Goal: Task Accomplishment & Management: Use online tool/utility

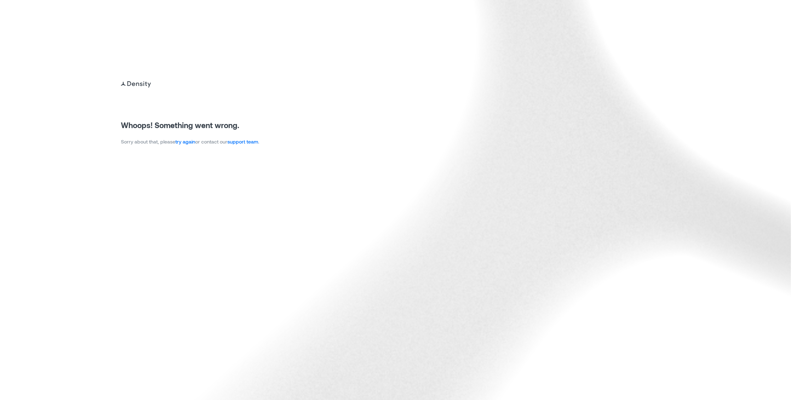
click at [184, 141] on link "try again" at bounding box center [185, 142] width 20 height 6
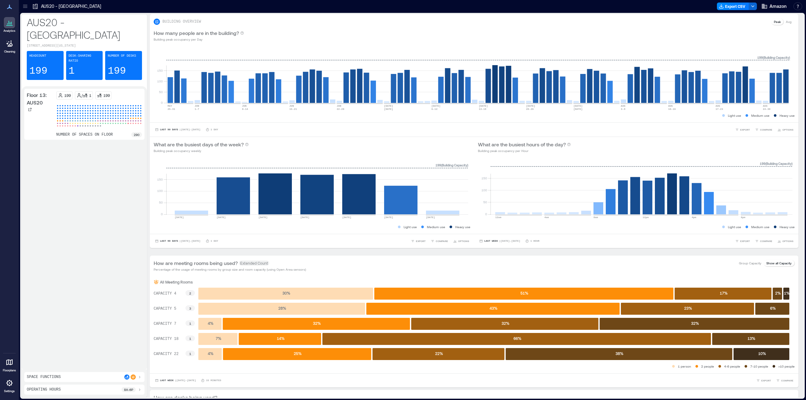
click at [7, 21] on icon at bounding box center [10, 23] width 8 height 8
click at [23, 5] on icon at bounding box center [25, 6] width 6 height 6
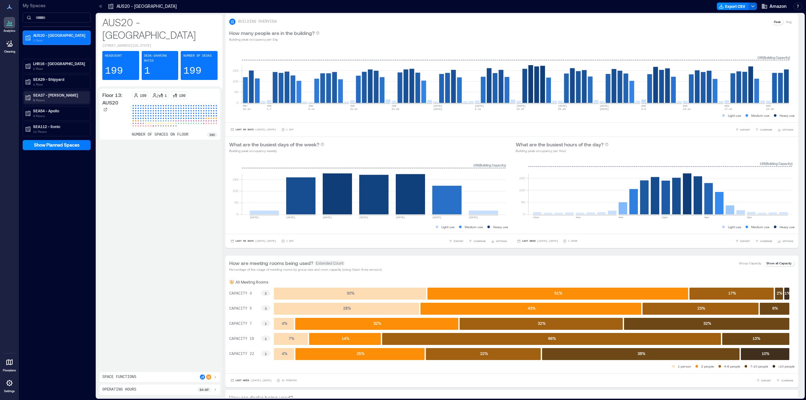
click at [56, 100] on p "6 Floors" at bounding box center [59, 100] width 53 height 5
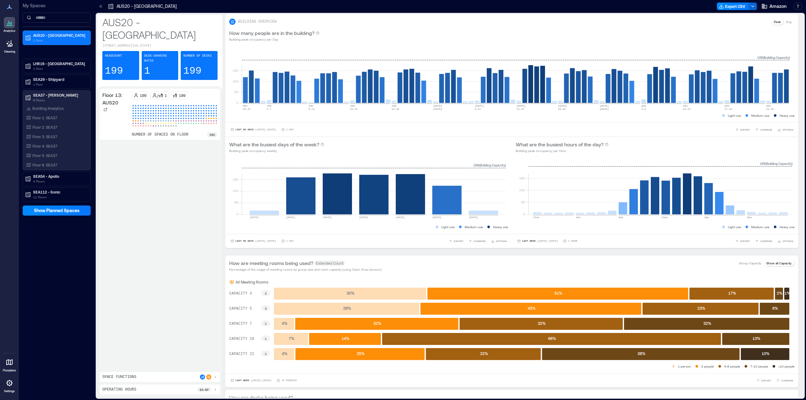
click at [10, 386] on icon at bounding box center [9, 383] width 6 height 6
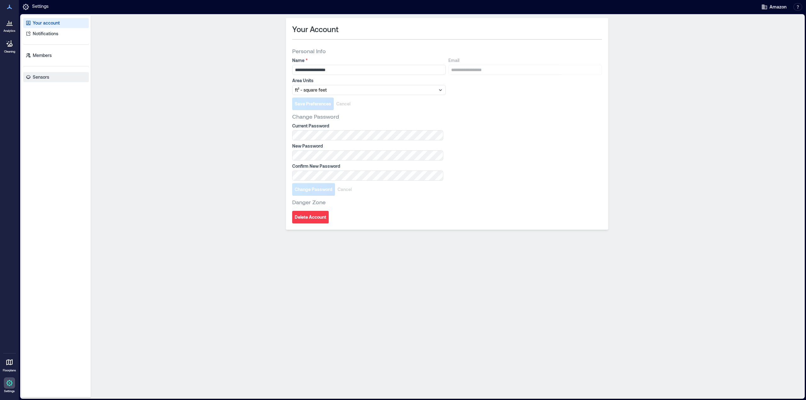
click at [40, 74] on link "Sensors" at bounding box center [56, 77] width 66 height 10
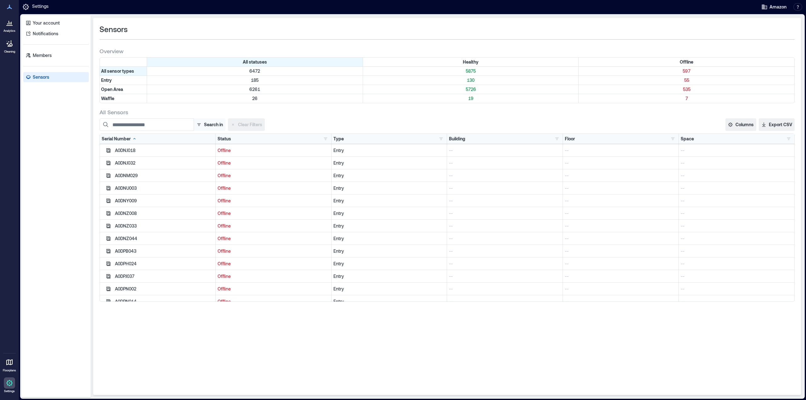
click at [203, 126] on button "Search in" at bounding box center [210, 124] width 32 height 13
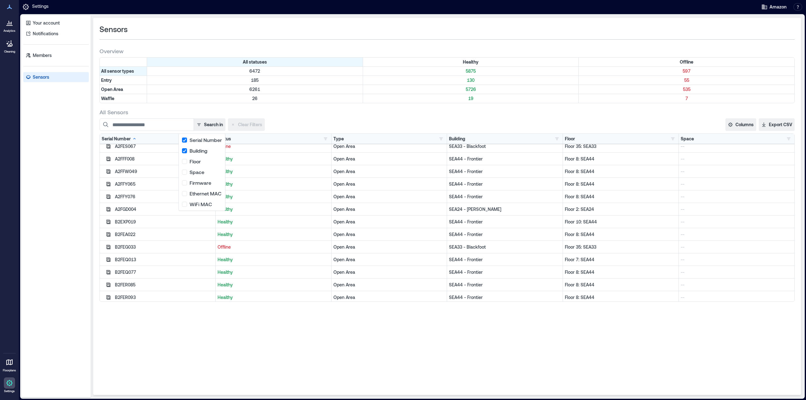
click at [162, 118] on div "All Sensors Search in Clear Filters Columns Serial Number Status Type Building …" at bounding box center [447, 205] width 695 height 194
click at [204, 124] on button "Search in" at bounding box center [210, 124] width 32 height 13
click at [186, 184] on button "Firmware" at bounding box center [202, 183] width 44 height 10
click at [186, 149] on button "Building" at bounding box center [202, 151] width 44 height 10
click at [186, 143] on button "Serial Number" at bounding box center [202, 140] width 44 height 10
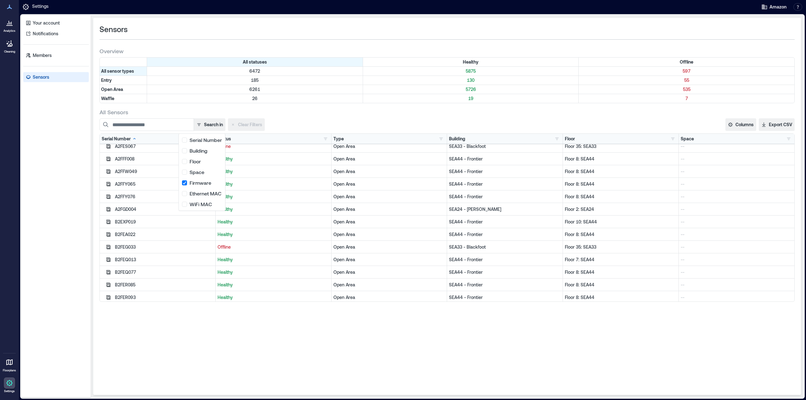
click at [312, 123] on div "Search in Clear Filters" at bounding box center [226, 124] width 252 height 13
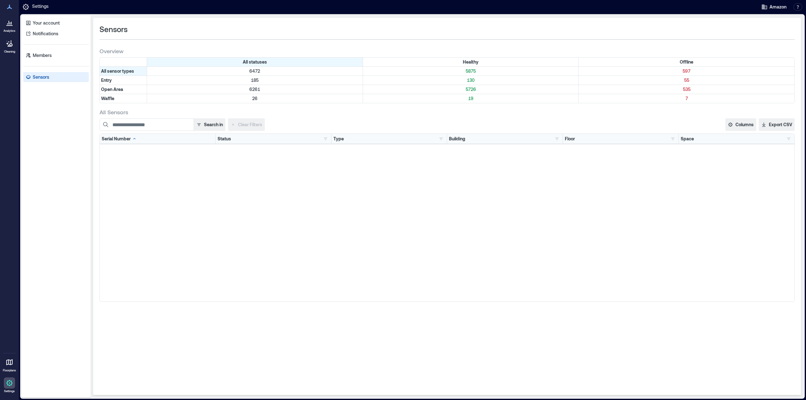
scroll to position [0, 0]
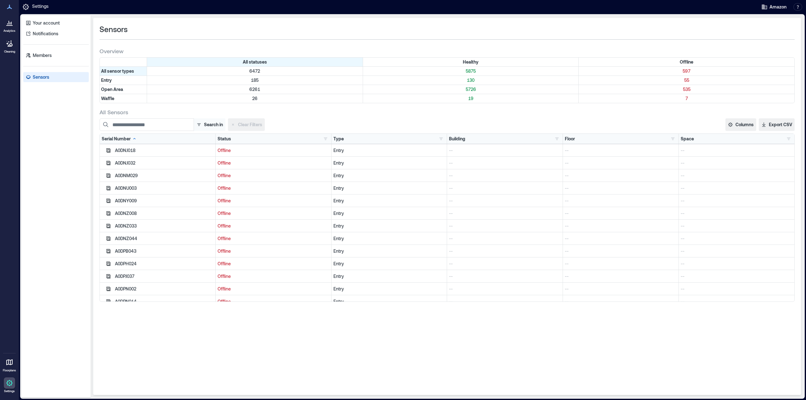
click at [212, 126] on button "Search in" at bounding box center [210, 124] width 32 height 13
click at [193, 184] on button "Firmware" at bounding box center [202, 183] width 44 height 10
click at [143, 125] on input at bounding box center [147, 124] width 94 height 13
click at [427, 138] on div "Type Entry 185 Open Area 6261 Waffle 26" at bounding box center [390, 139] width 112 height 6
click at [442, 139] on button "button" at bounding box center [441, 139] width 8 height 6
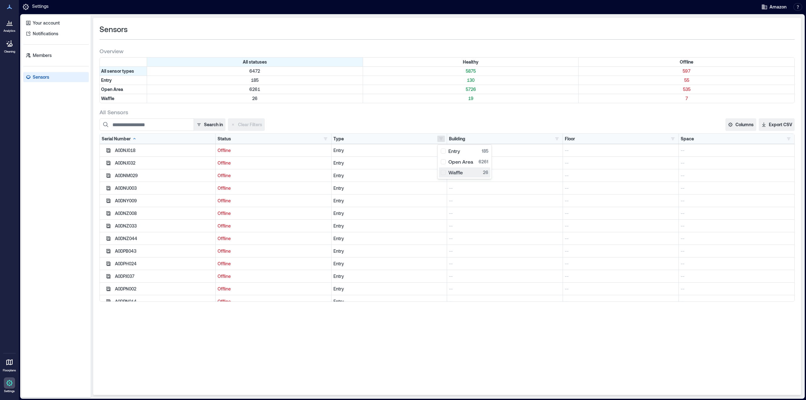
click at [449, 173] on div "Waffle 26" at bounding box center [465, 172] width 48 height 6
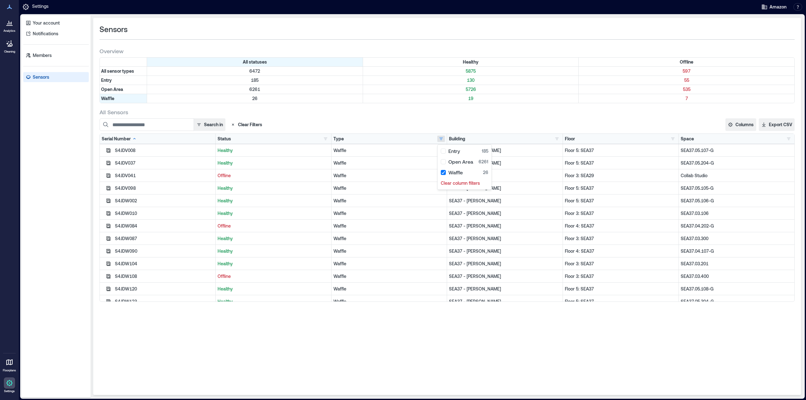
click at [416, 184] on div "Waffle" at bounding box center [390, 188] width 116 height 13
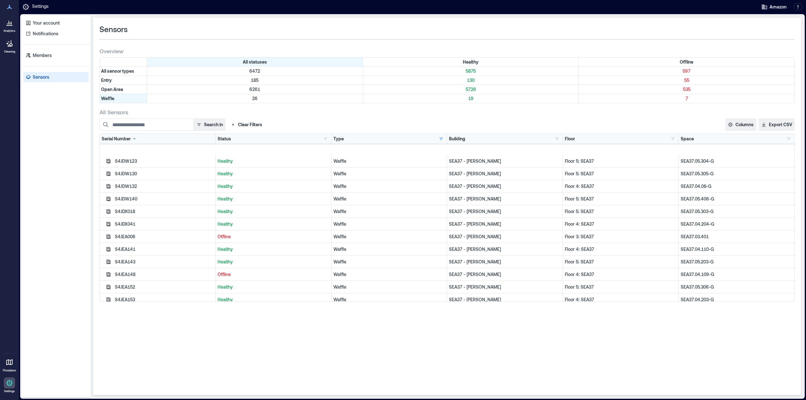
scroll to position [170, 0]
